Goal: Contribute content: Add original content to the website for others to see

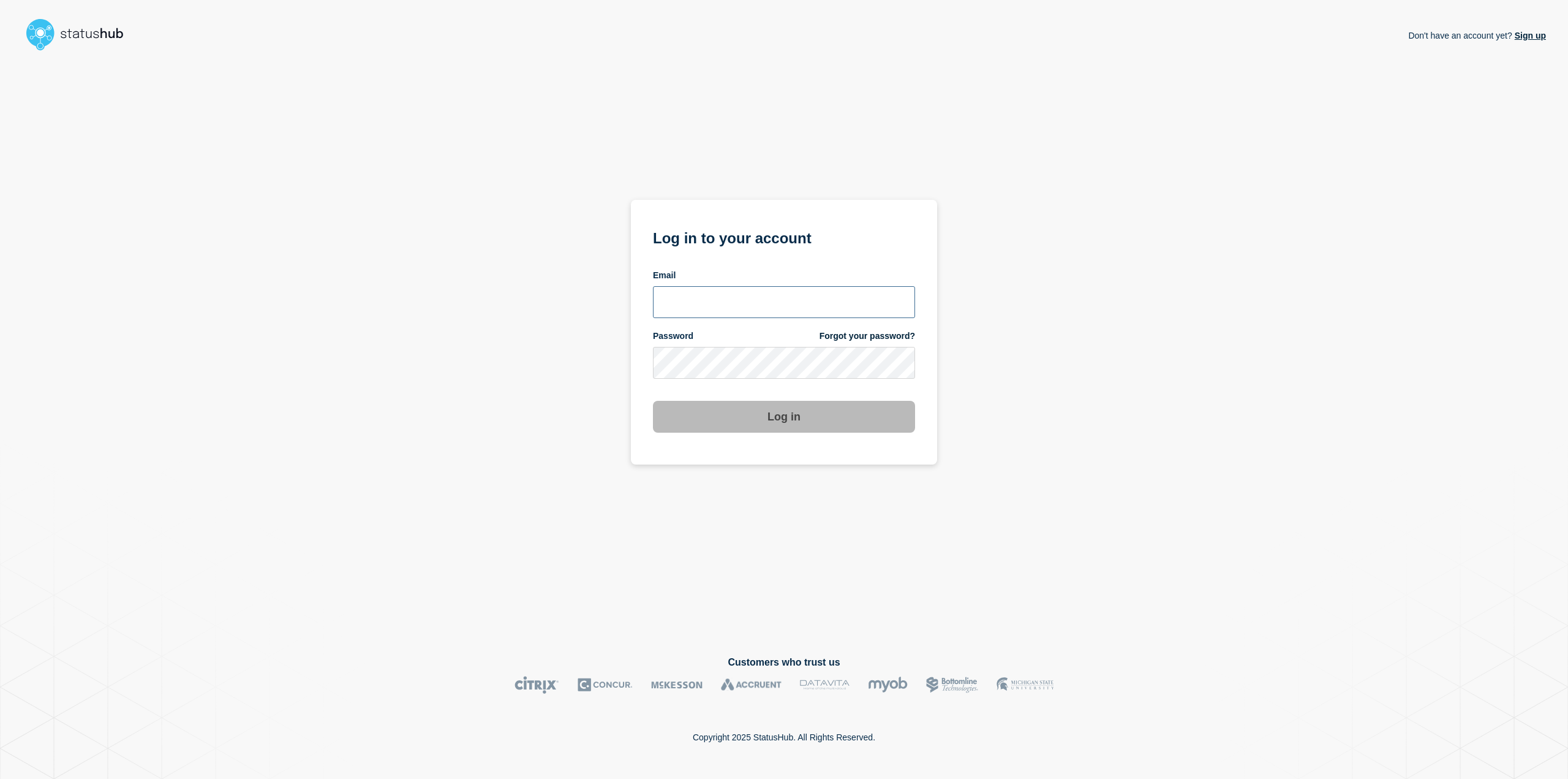
click at [705, 288] on input "email input" at bounding box center [784, 302] width 262 height 32
type input "[PERSON_NAME][EMAIL_ADDRESS][DOMAIN_NAME]"
click at [653, 401] on button "Log in" at bounding box center [784, 417] width 262 height 32
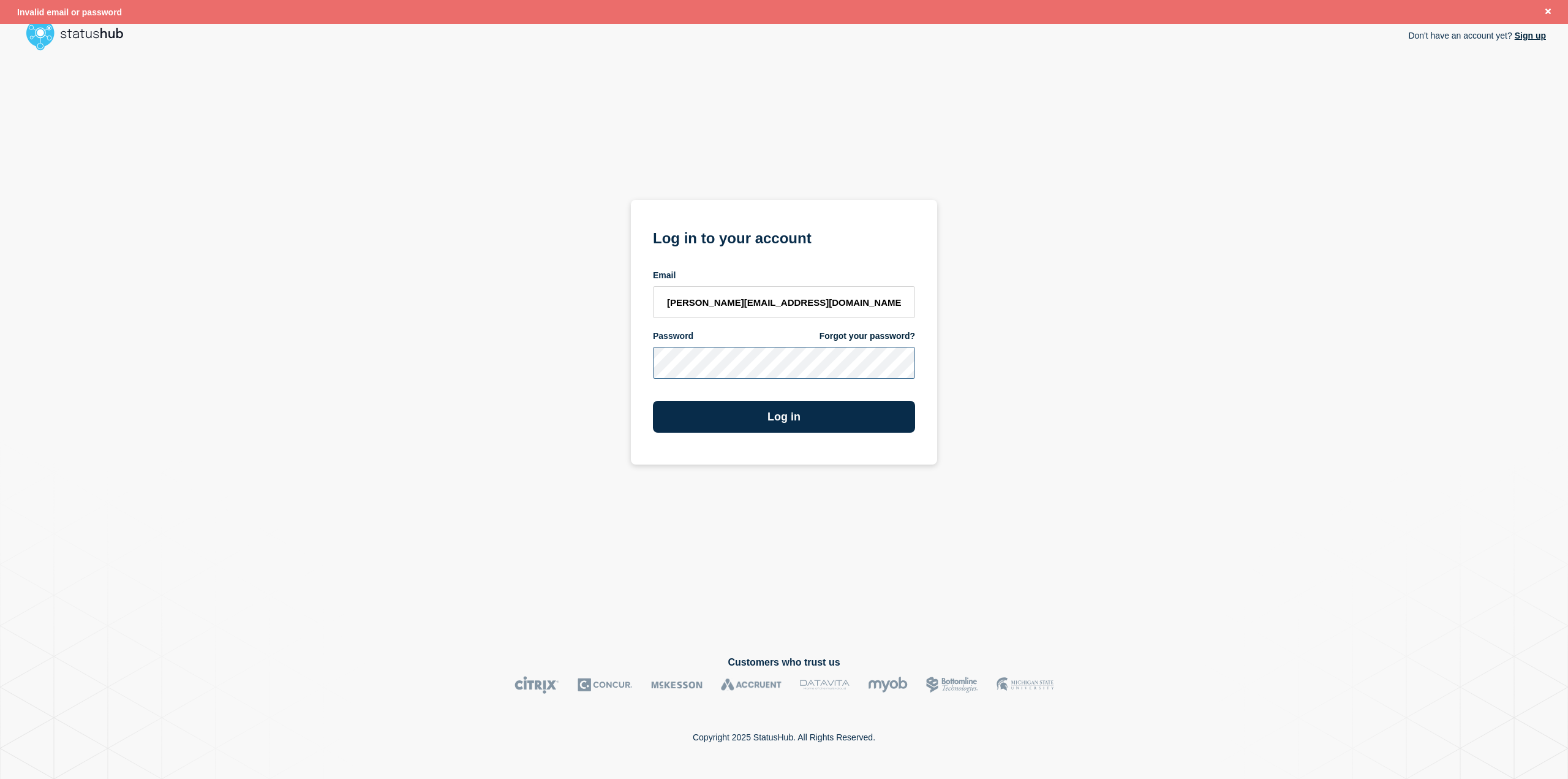
click at [477, 347] on div "Don't have an account yet? Sign up Log in to your account Email [PERSON_NAME][E…" at bounding box center [784, 346] width 1524 height 581
click at [653, 401] on button "Log in" at bounding box center [784, 417] width 262 height 32
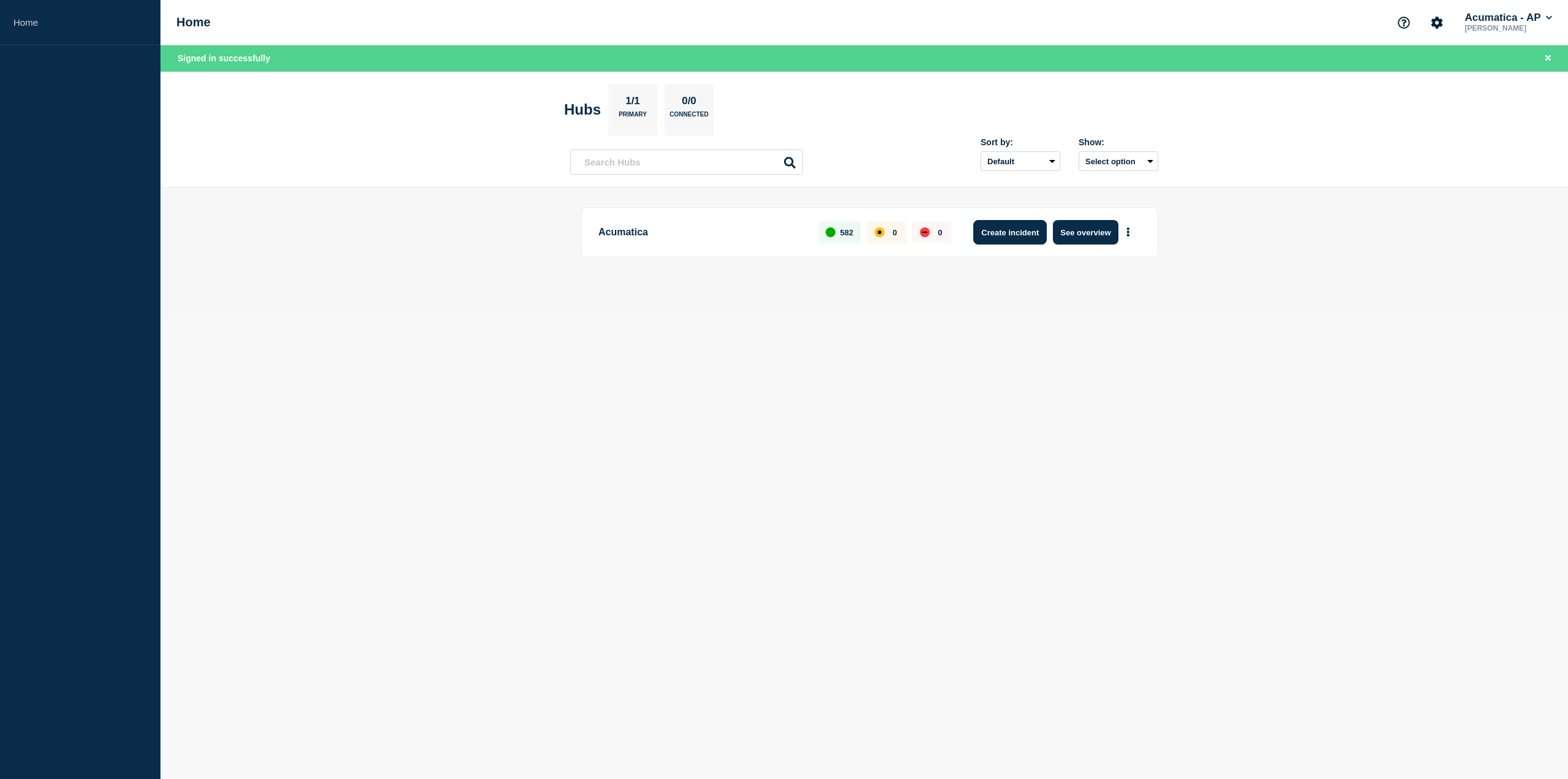
click at [1008, 227] on button "Create incident" at bounding box center [1010, 232] width 73 height 24
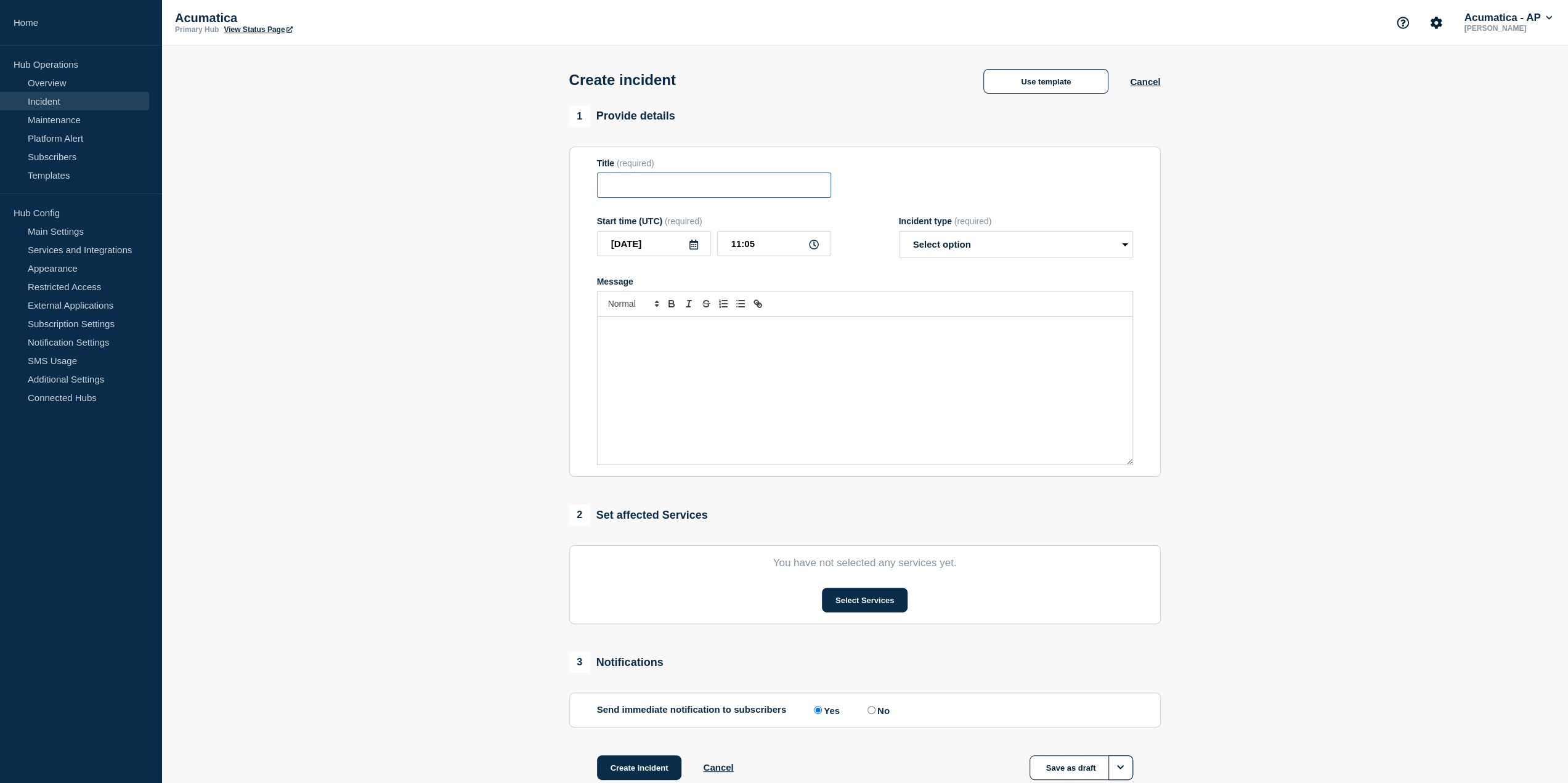
click at [724, 191] on input "Title" at bounding box center [714, 185] width 234 height 25
